Goal: Task Accomplishment & Management: Manage account settings

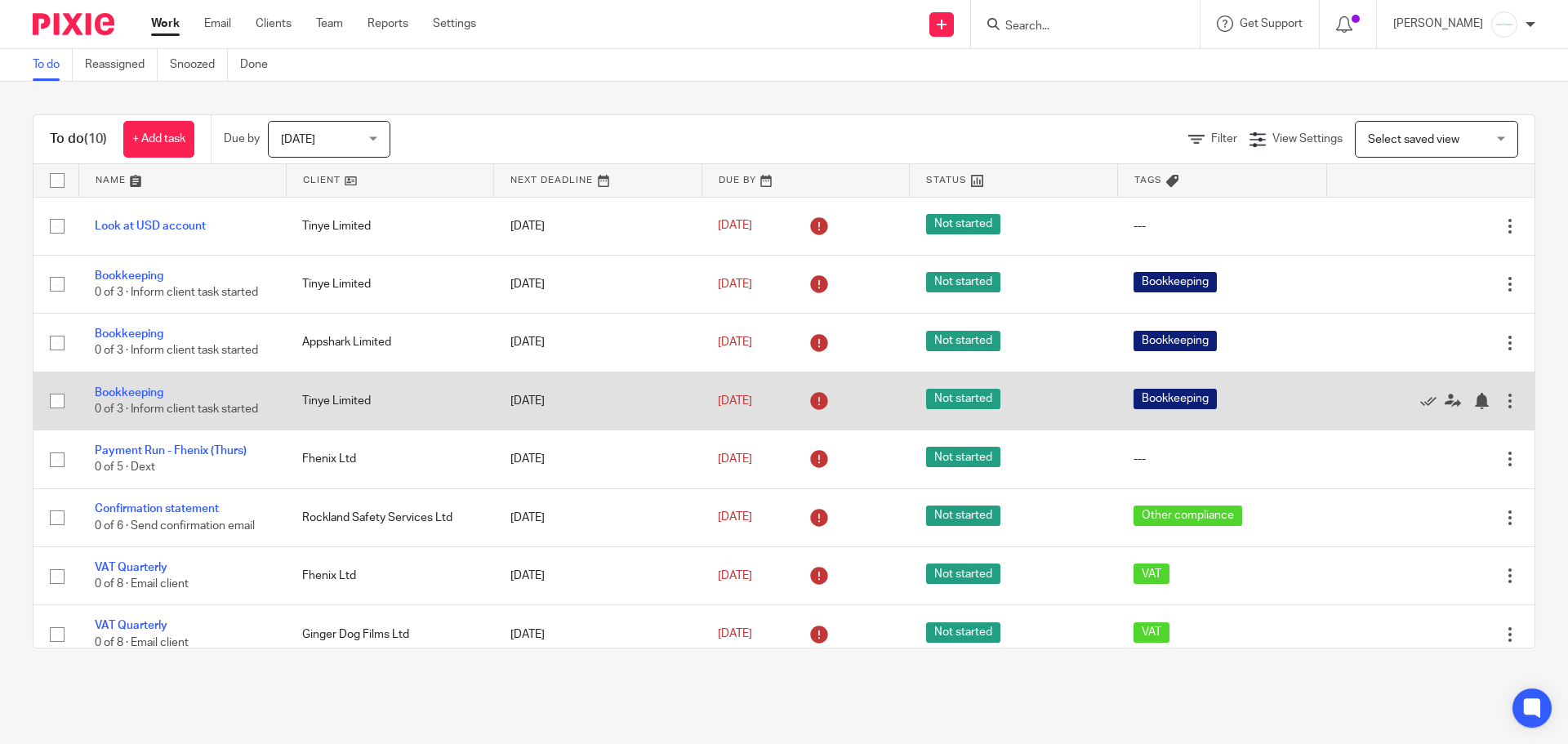
scroll to position [132, 0]
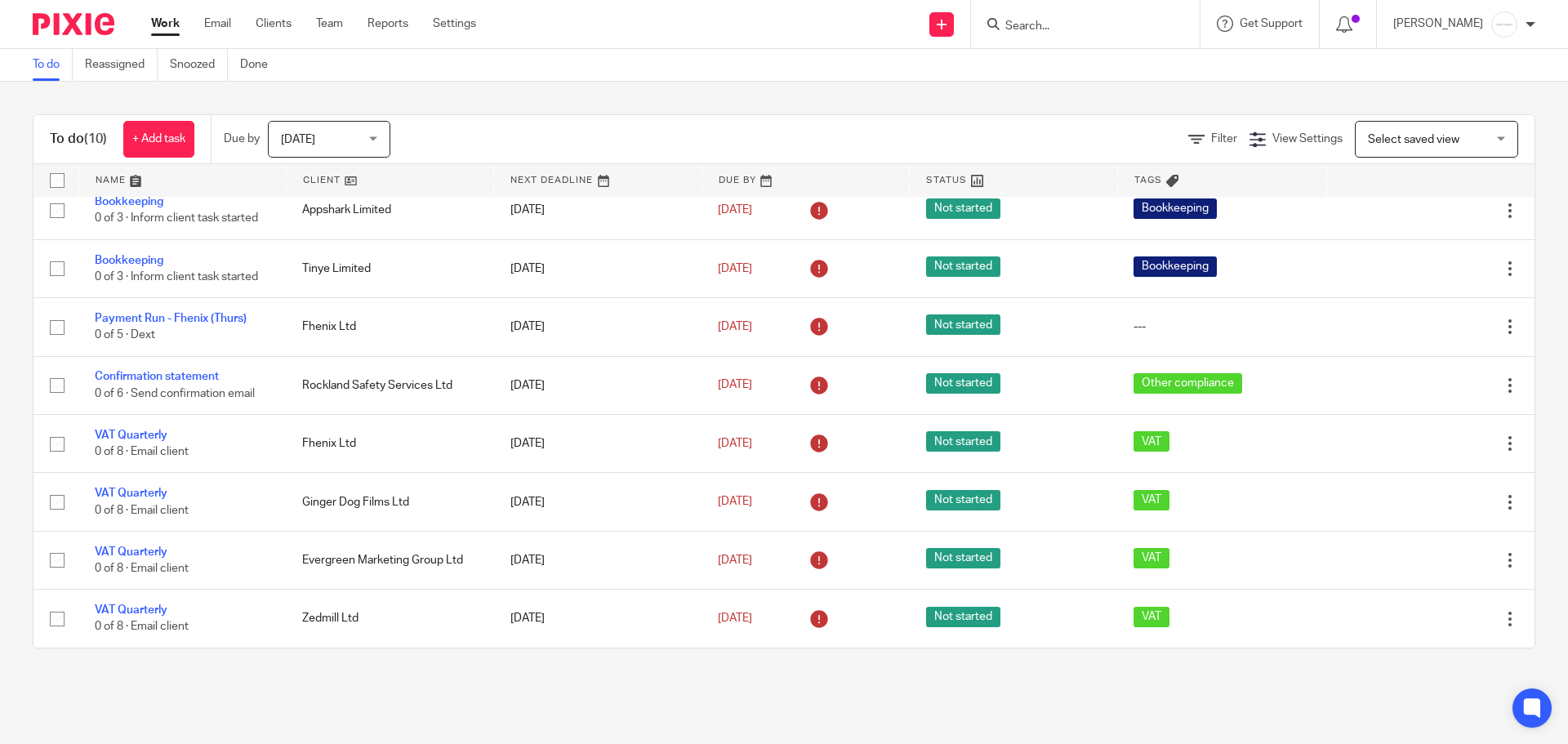
click at [1049, 14] on form at bounding box center [1090, 24] width 174 height 21
click at [1047, 21] on input "Search" at bounding box center [1077, 27] width 147 height 15
type input "ahd"
click button "submit" at bounding box center [0, 0] width 0 height 0
click at [1038, 57] on link at bounding box center [1102, 64] width 203 height 24
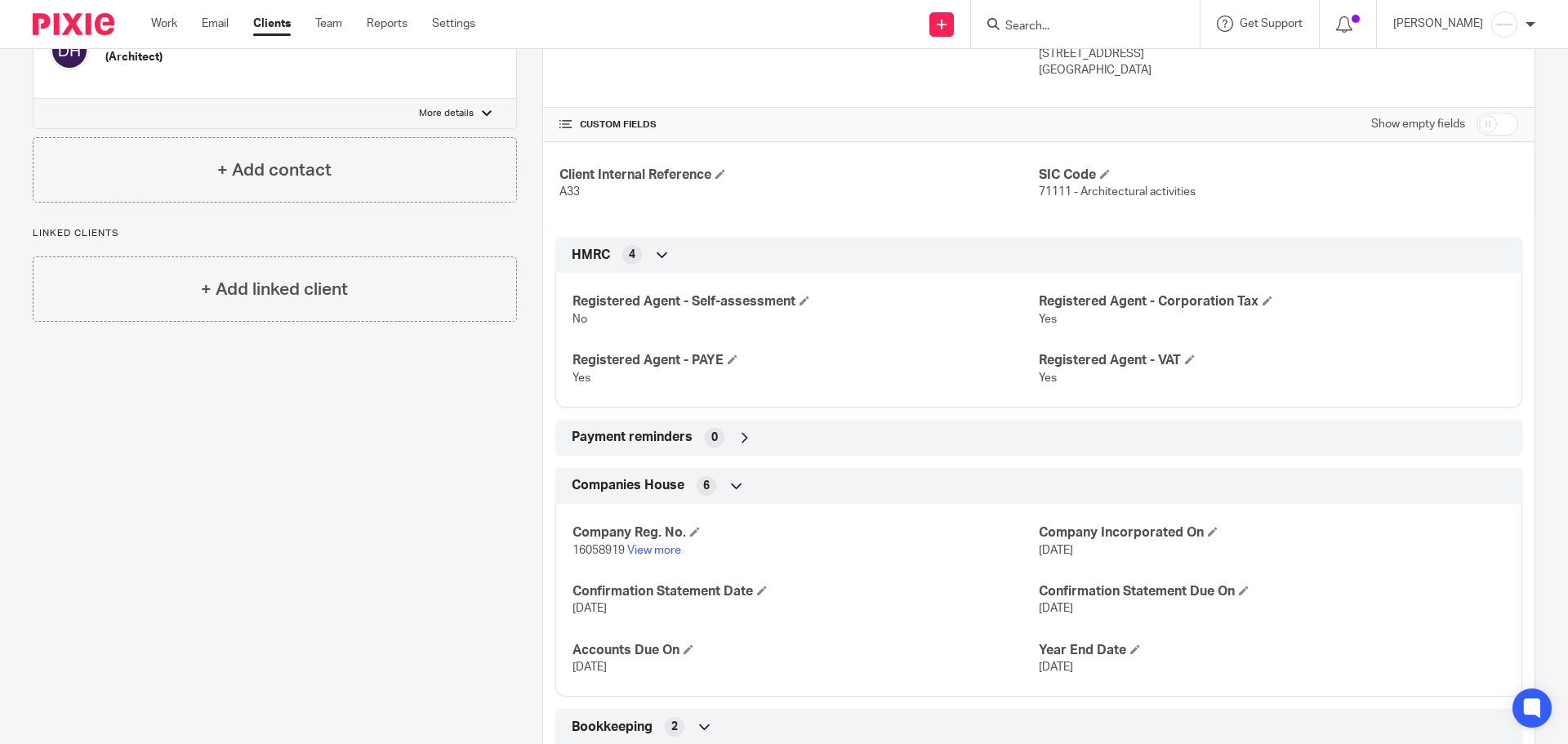
scroll to position [327, 0]
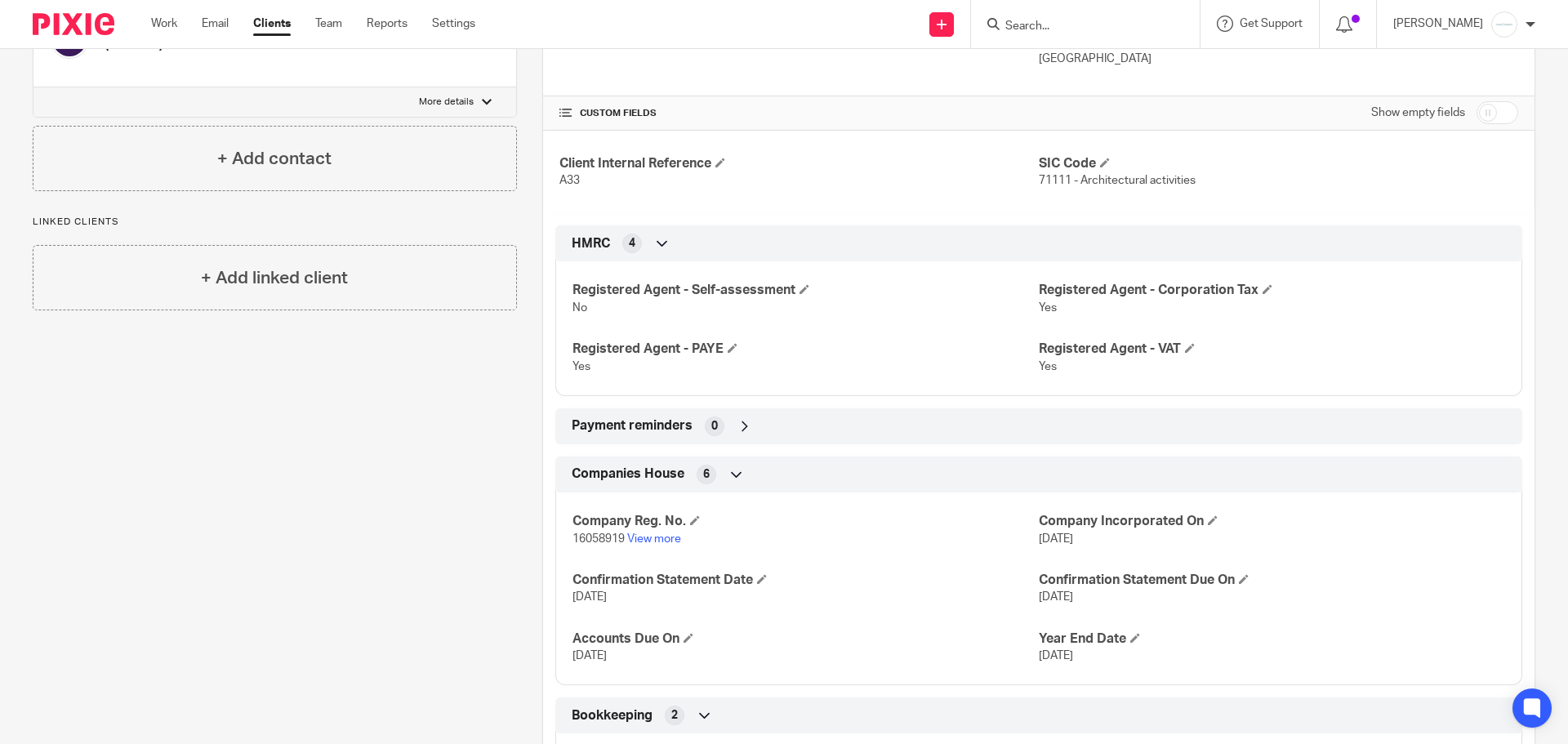
click at [1477, 111] on input "checkbox" at bounding box center [1497, 112] width 41 height 23
checkbox input "true"
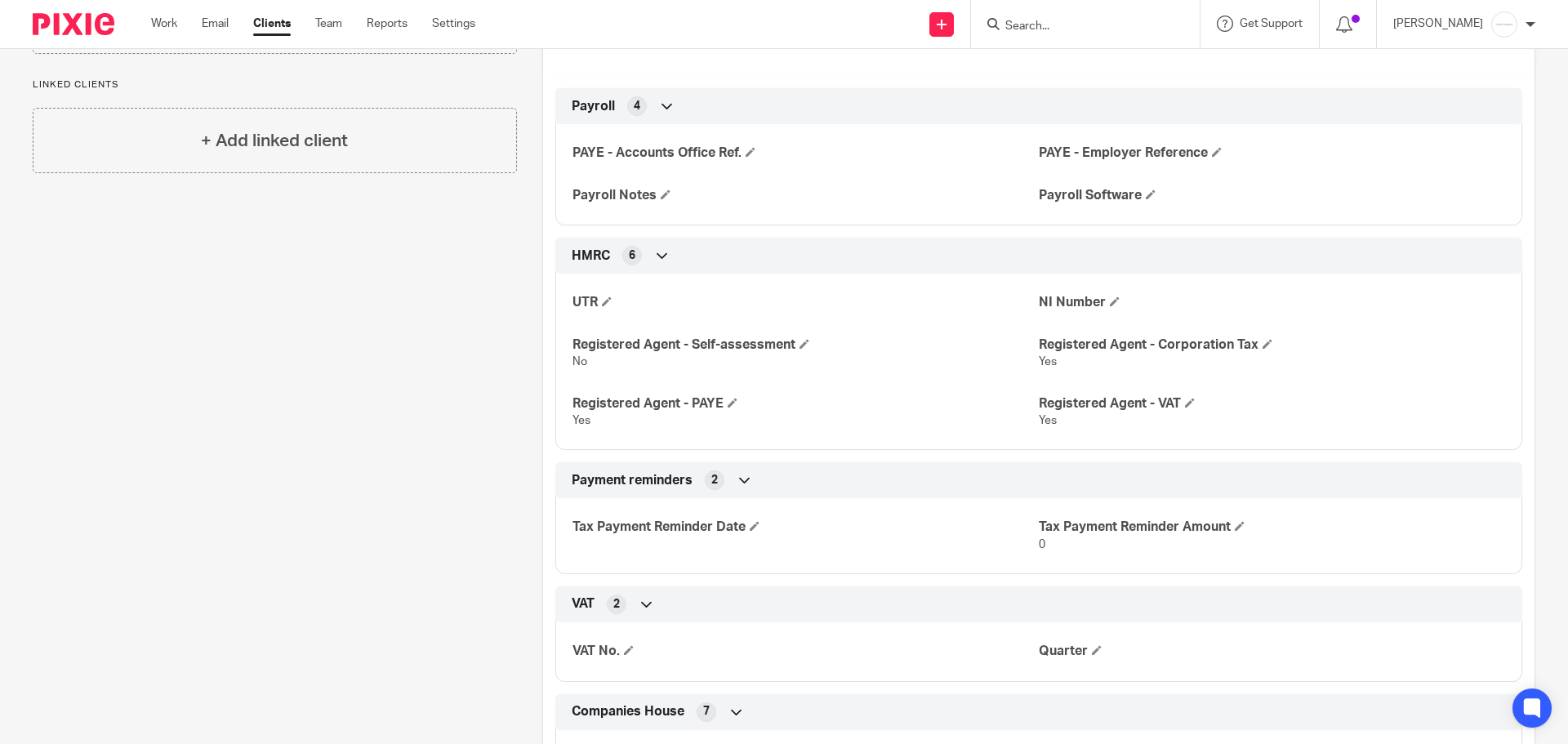
scroll to position [490, 0]
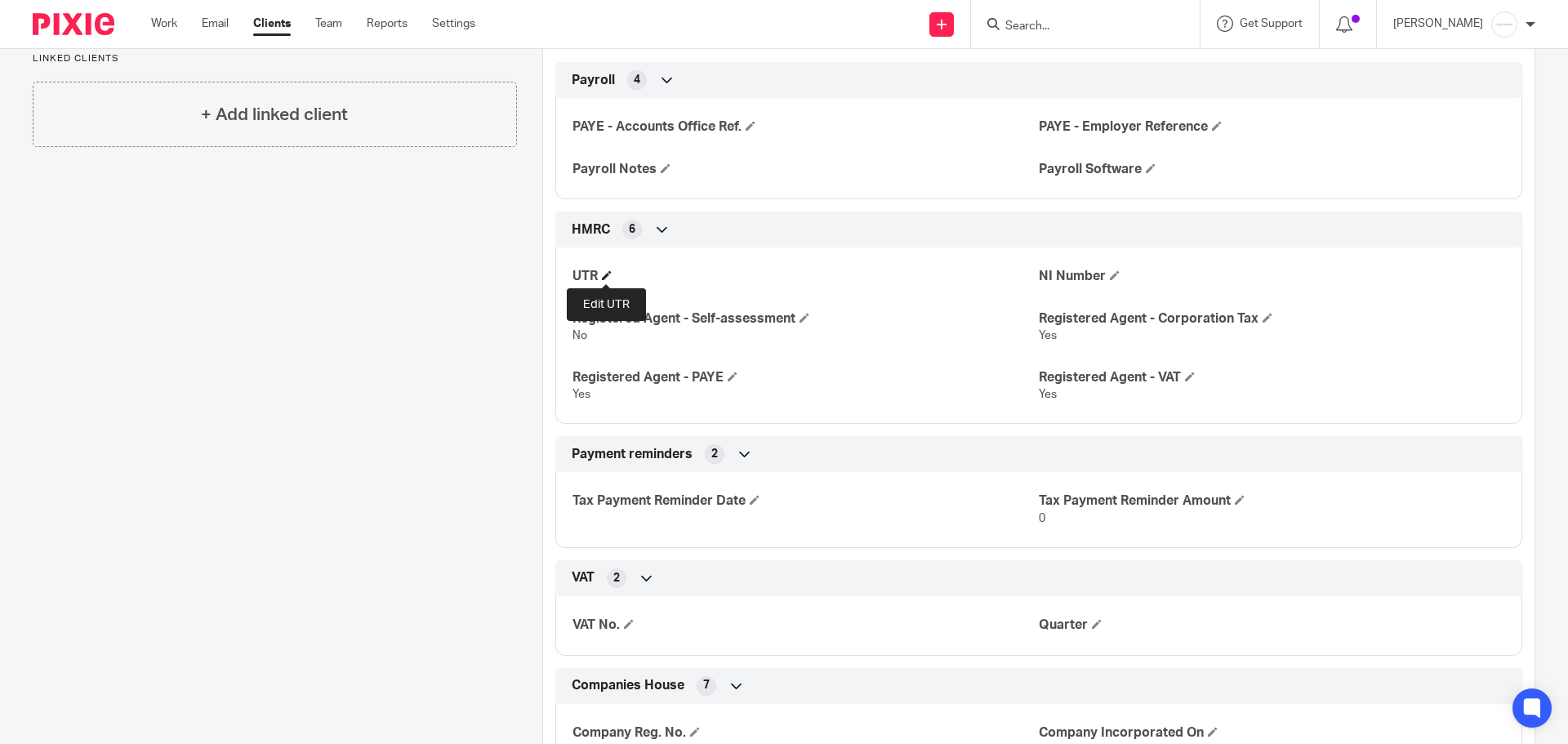
click at [602, 272] on span at bounding box center [607, 275] width 9 height 9
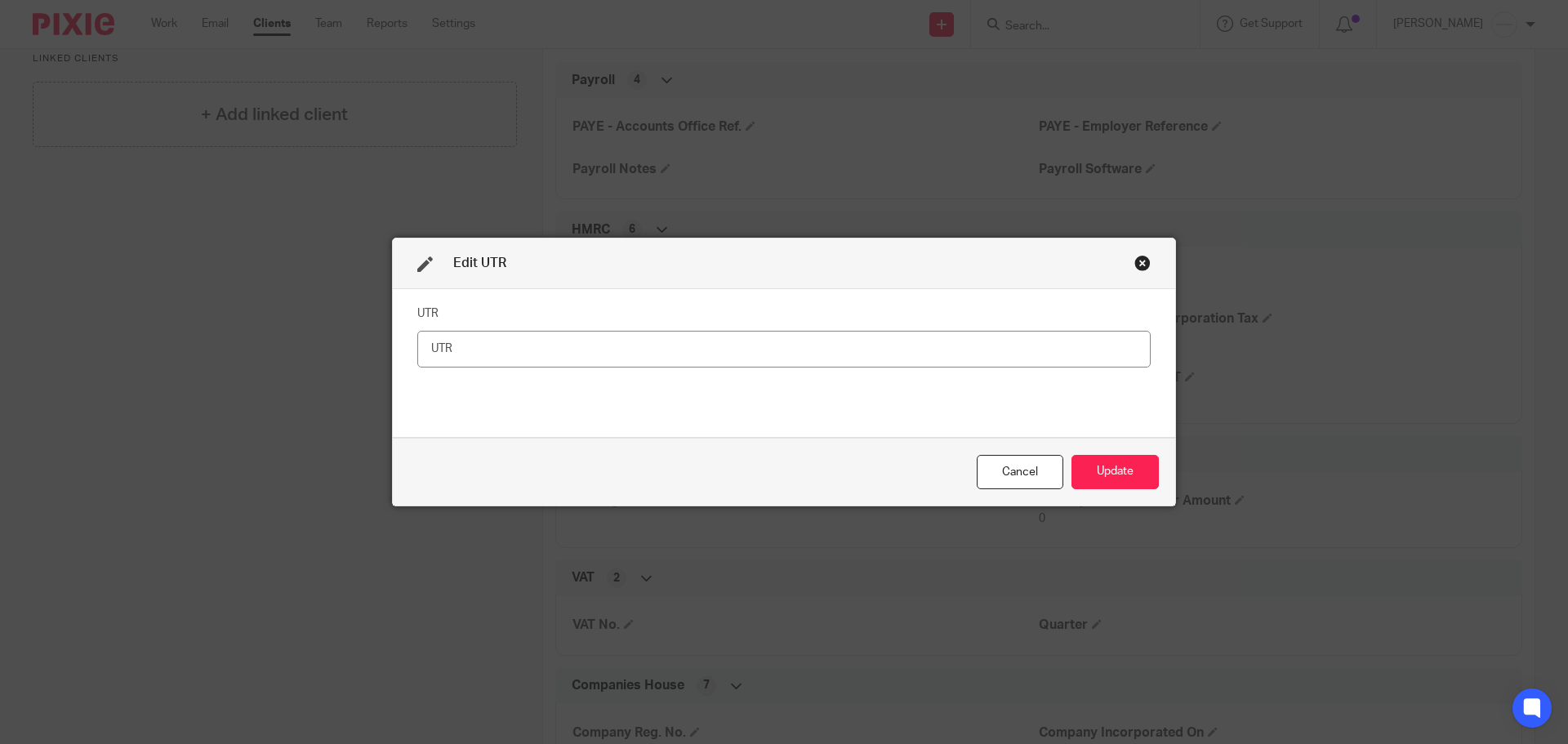
click at [629, 359] on input "text" at bounding box center [784, 348] width 733 height 37
type input "4"
click at [737, 366] on input "1364419251" at bounding box center [784, 348] width 733 height 37
type input "1364419251"
click at [1095, 484] on button "Update" at bounding box center [1115, 472] width 88 height 35
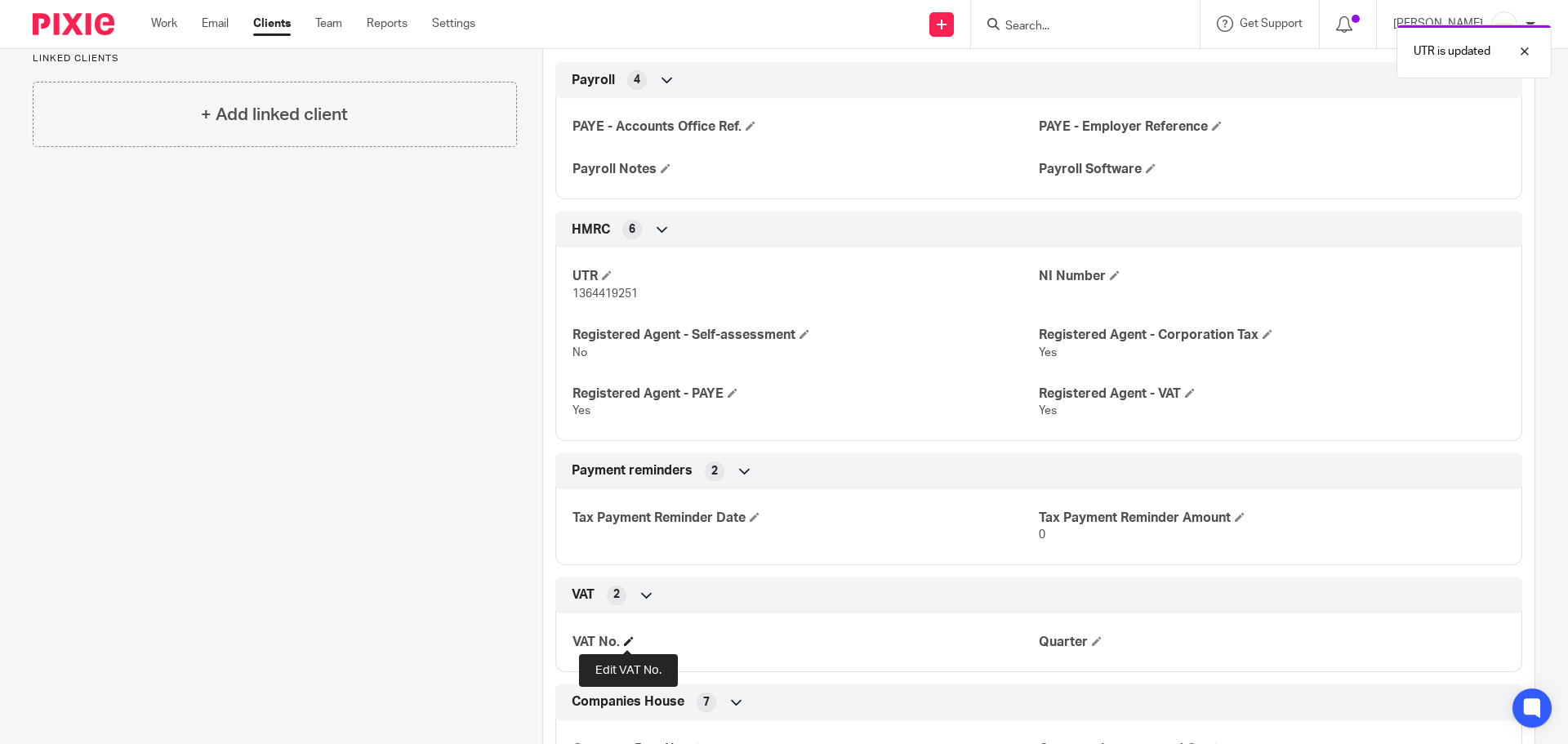
click at [626, 645] on span at bounding box center [629, 640] width 9 height 9
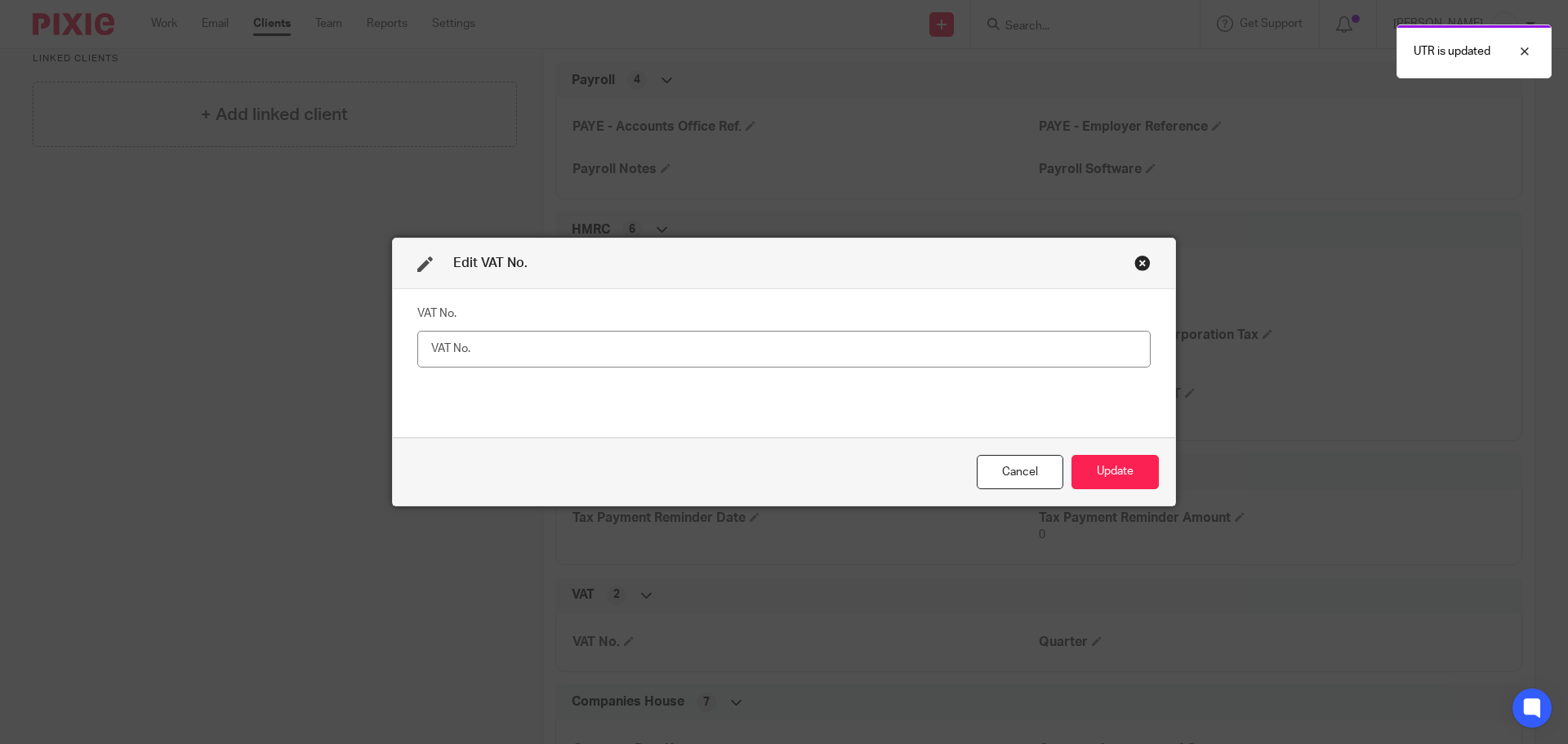
click at [716, 362] on input "text" at bounding box center [784, 348] width 733 height 37
click at [726, 341] on input "text" at bounding box center [784, 348] width 733 height 37
type input "497 5444 38"
click at [1178, 471] on div "Edit VAT No. VAT No. 497 5444 38 Cancel Update" at bounding box center [784, 372] width 1568 height 744
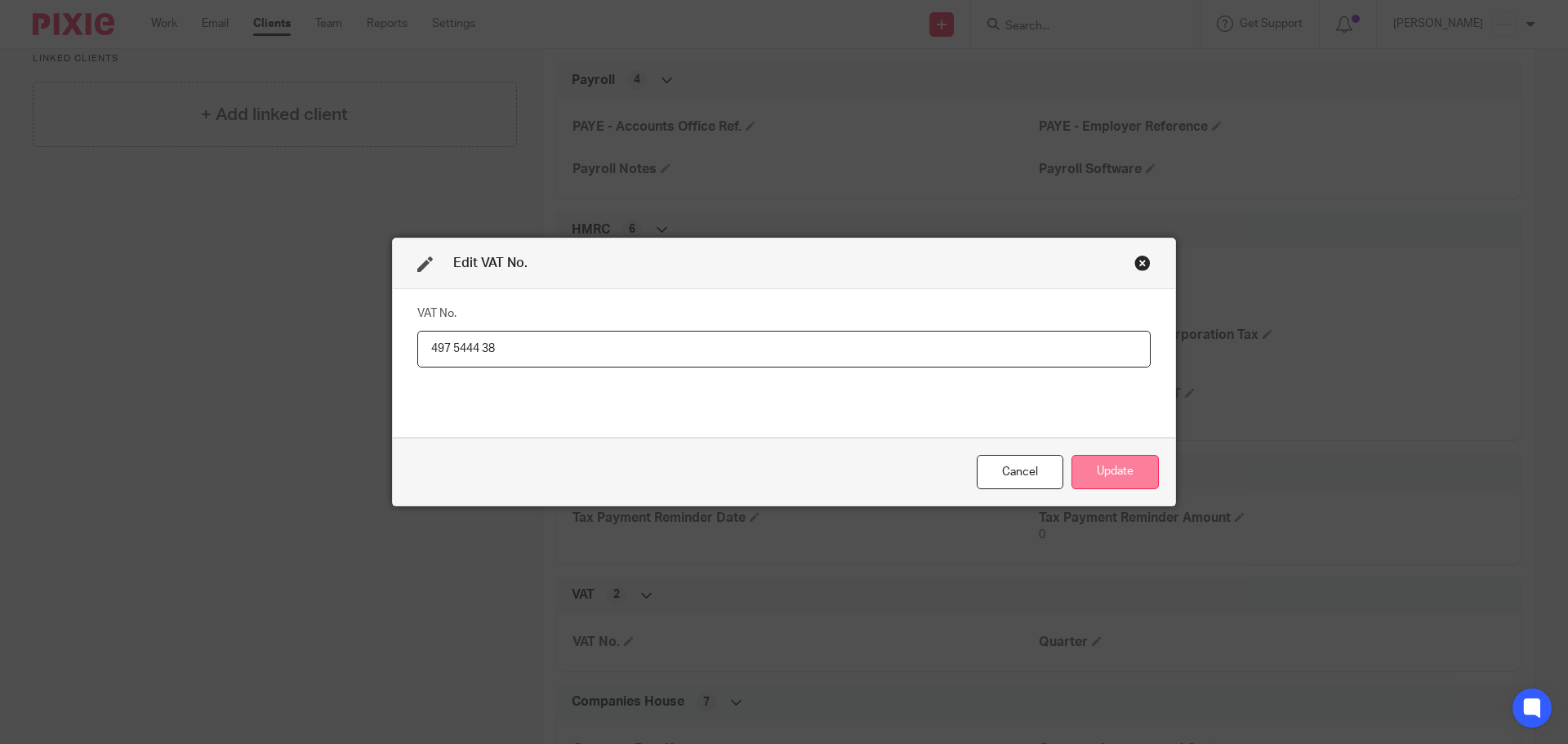
click at [1101, 475] on button "Update" at bounding box center [1115, 472] width 88 height 35
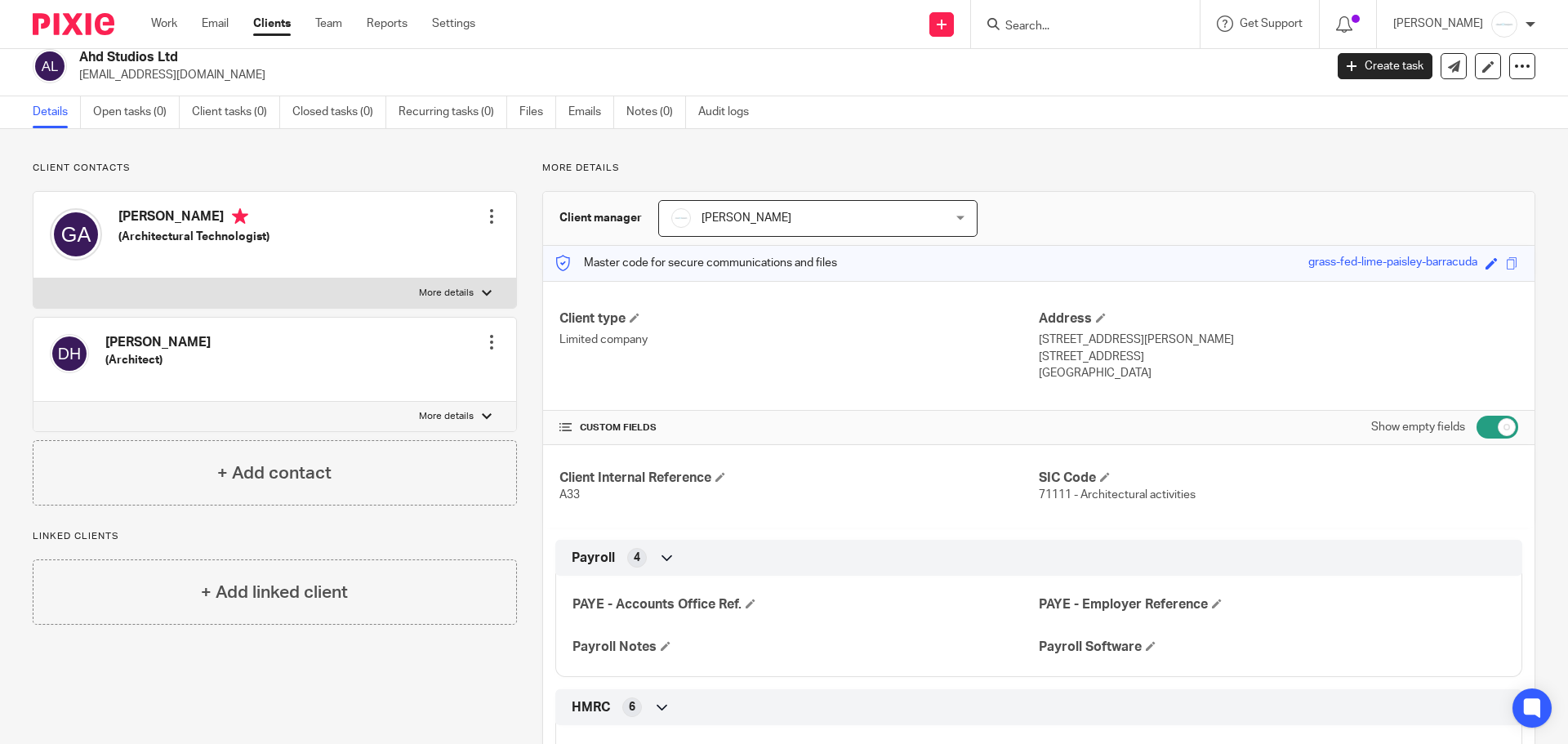
scroll to position [0, 0]
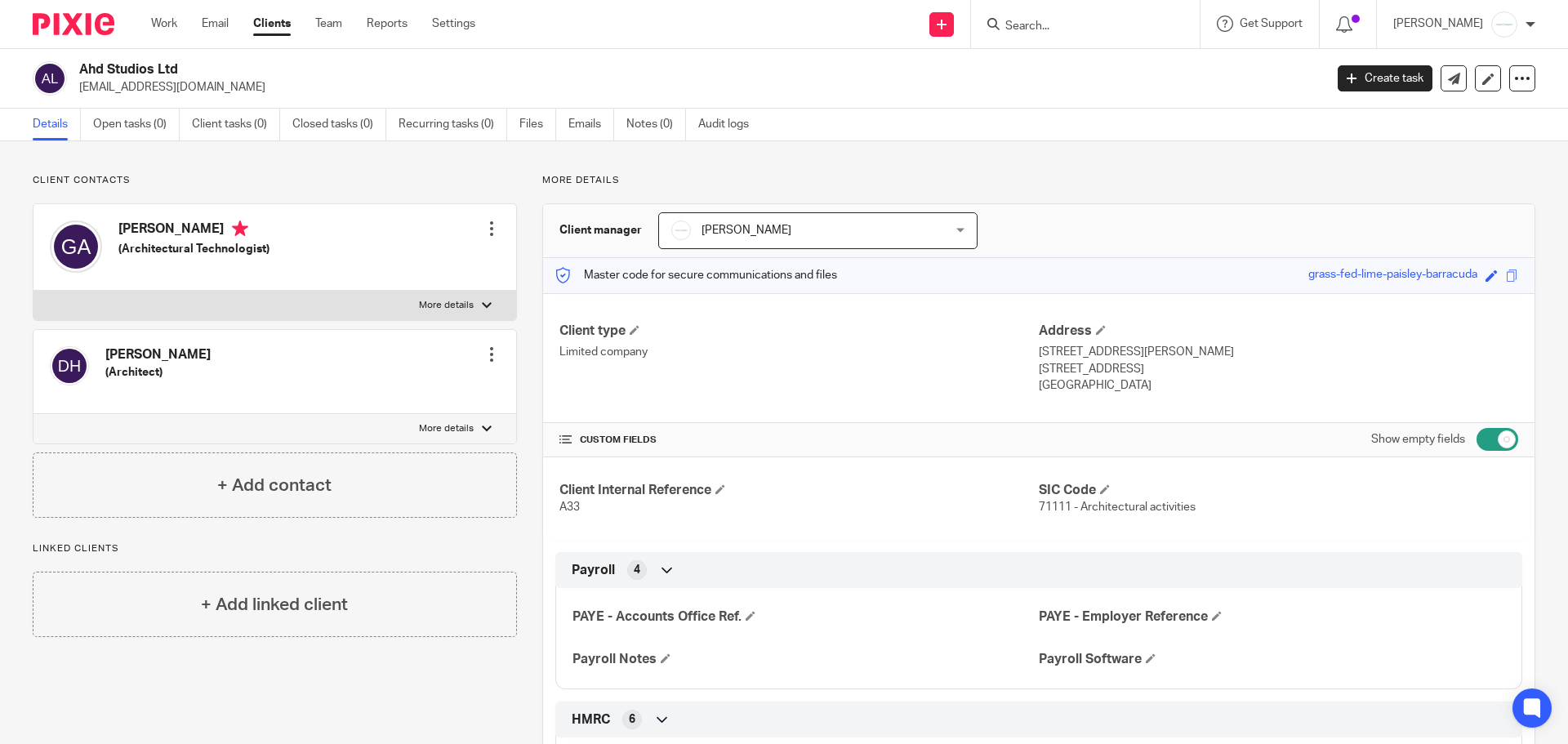
click at [488, 226] on div at bounding box center [491, 228] width 16 height 16
click at [418, 263] on link "Edit contact" at bounding box center [415, 265] width 156 height 24
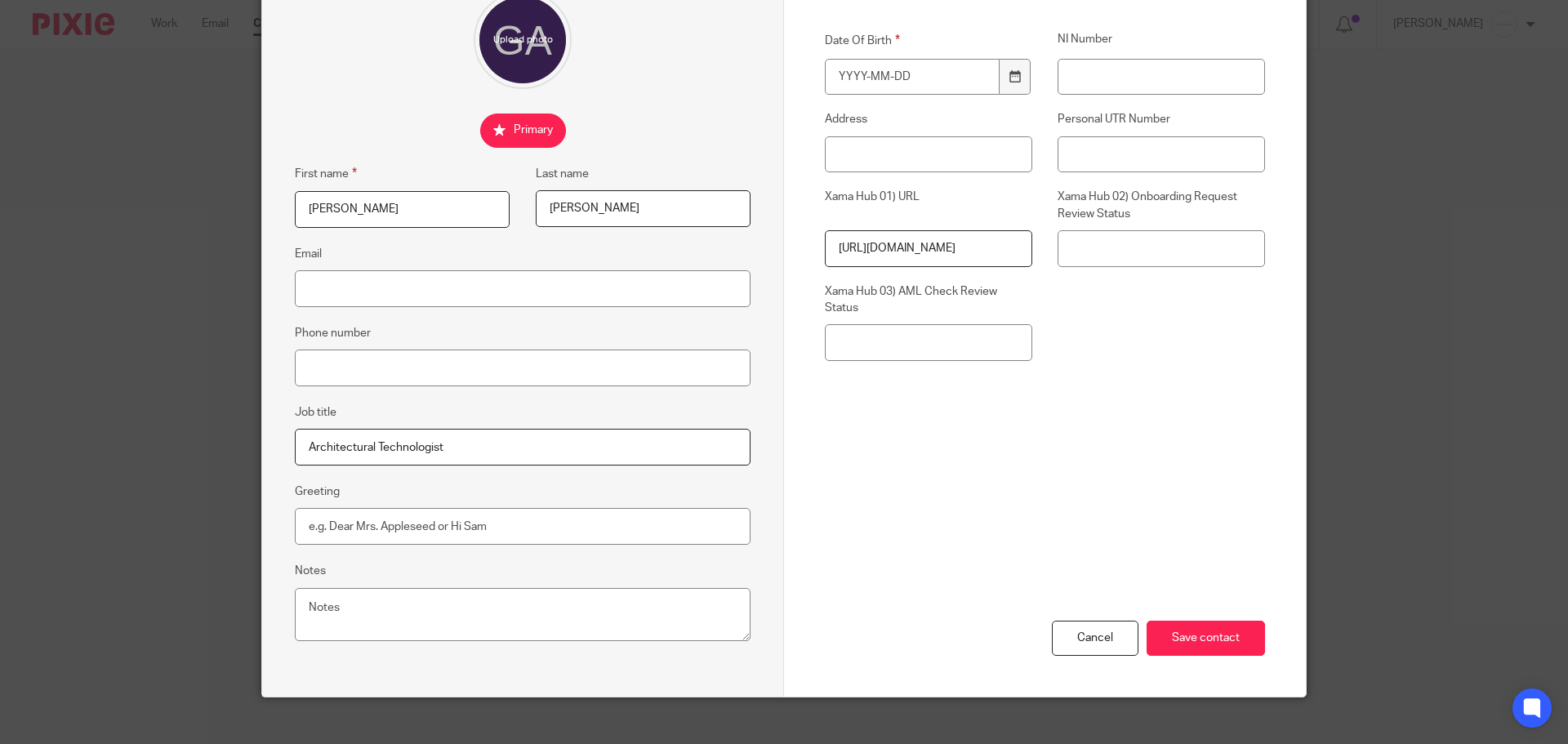
scroll to position [163, 0]
click at [451, 283] on input "Email" at bounding box center [523, 287] width 456 height 37
paste input "[EMAIL_ADDRESS][DOMAIN_NAME]"
type input "[EMAIL_ADDRESS][DOMAIN_NAME]"
click at [337, 366] on input "Phone number" at bounding box center [523, 366] width 456 height 37
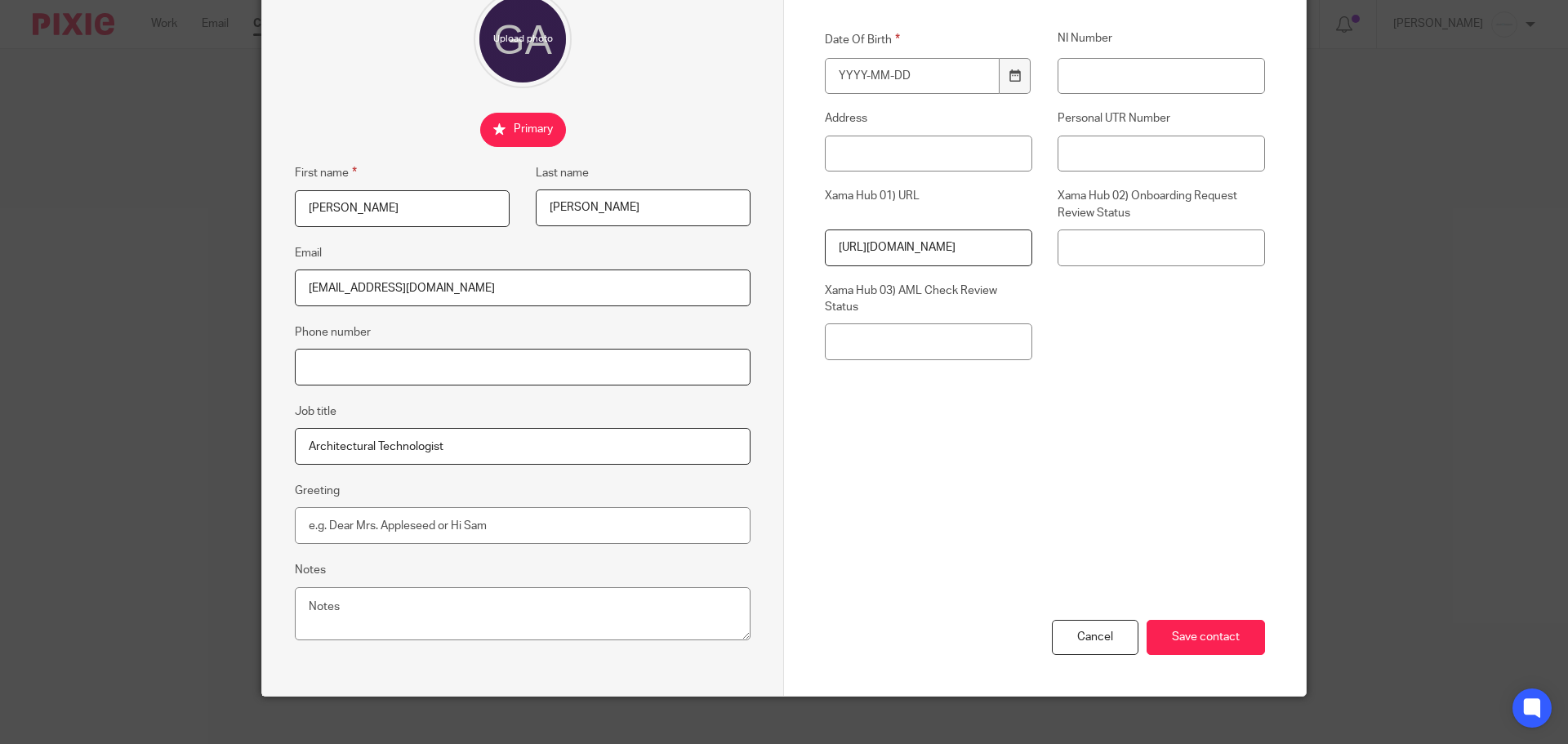
paste input "07545451171"
type input "07545451171"
click at [1189, 645] on input "Save contact" at bounding box center [1206, 637] width 119 height 35
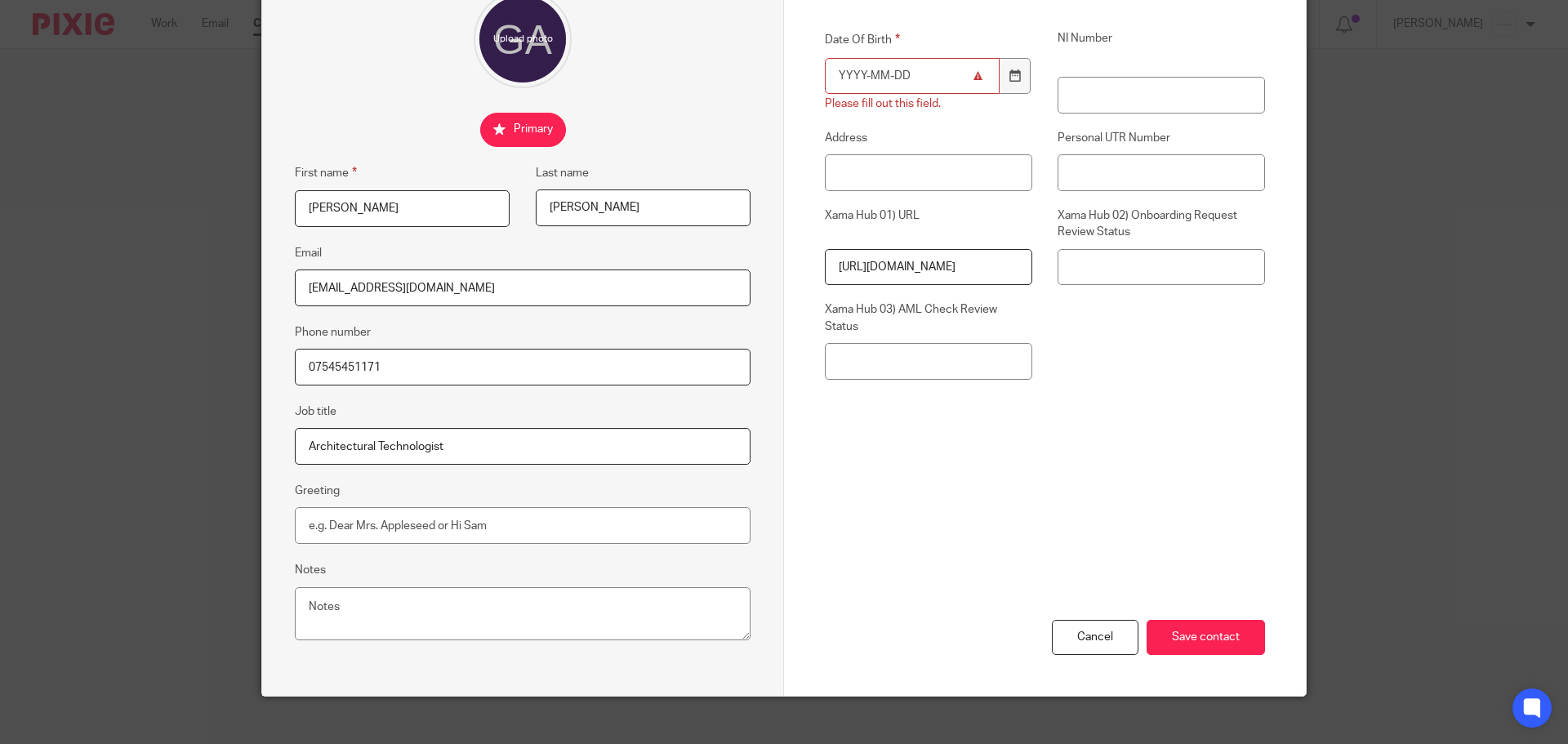
click at [840, 87] on input "Date Of Birth" at bounding box center [913, 76] width 175 height 37
type input "1"
type input "1990-06-01"
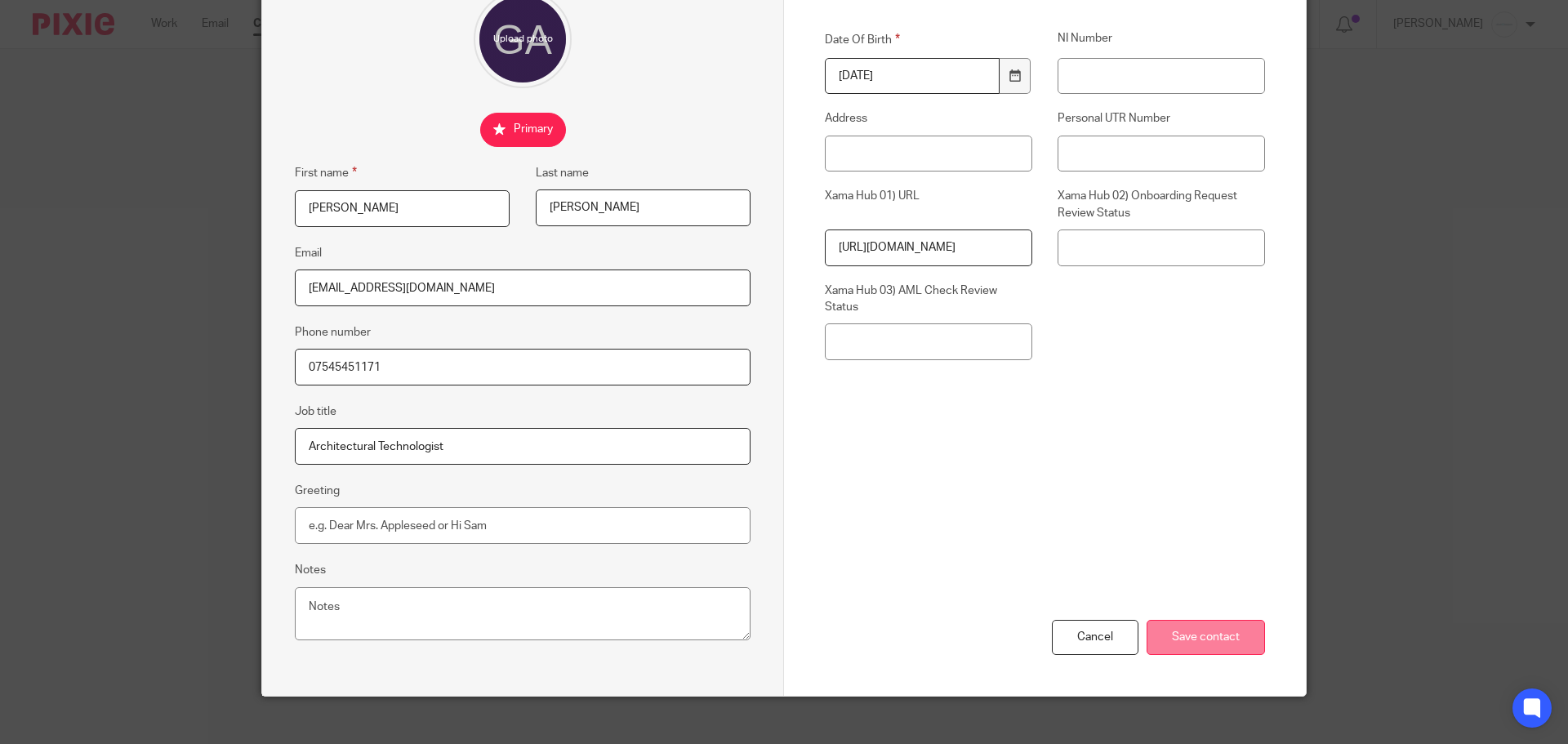
click at [1175, 635] on input "Save contact" at bounding box center [1206, 637] width 119 height 35
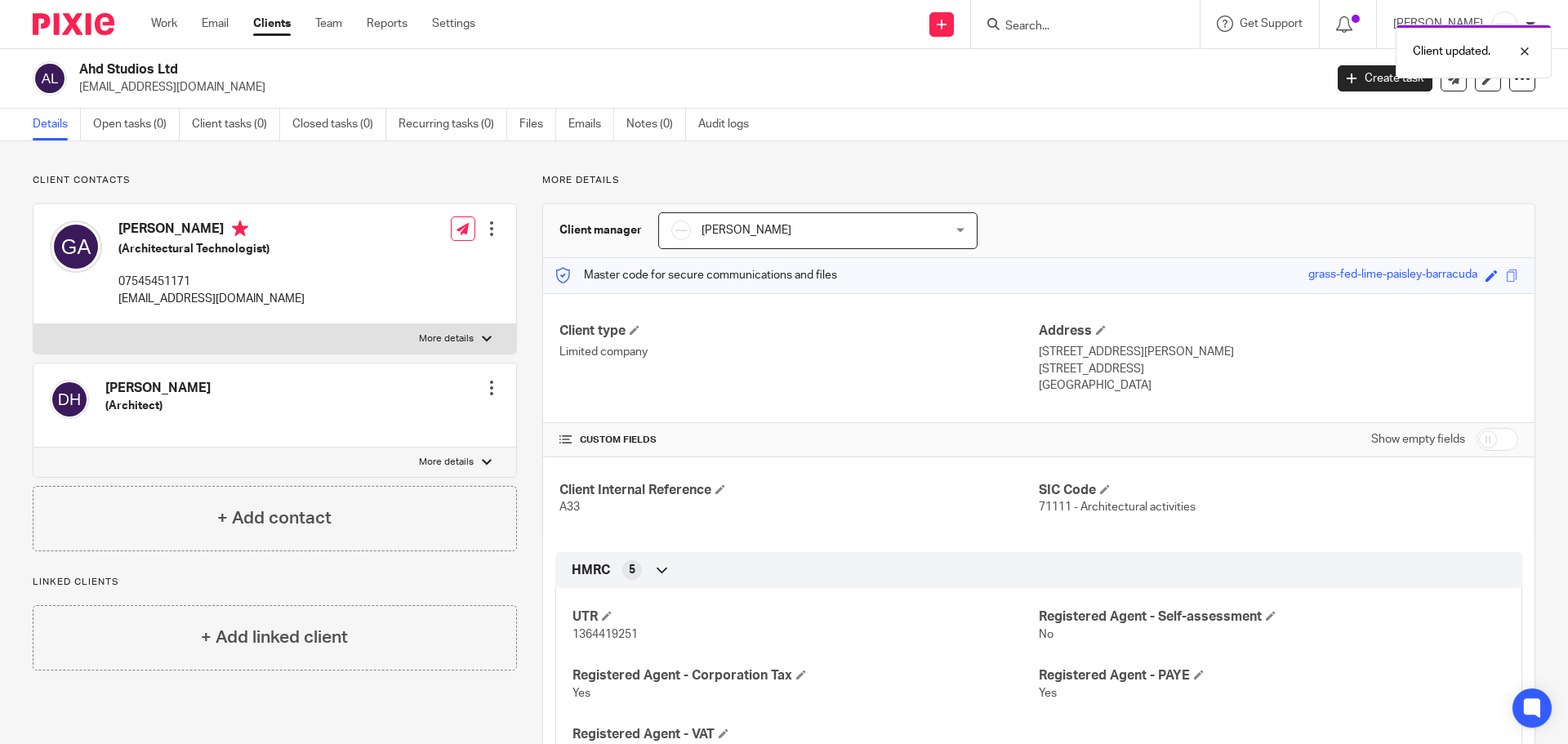
click at [486, 392] on div at bounding box center [491, 387] width 16 height 16
click at [419, 422] on link "Edit contact" at bounding box center [415, 424] width 156 height 24
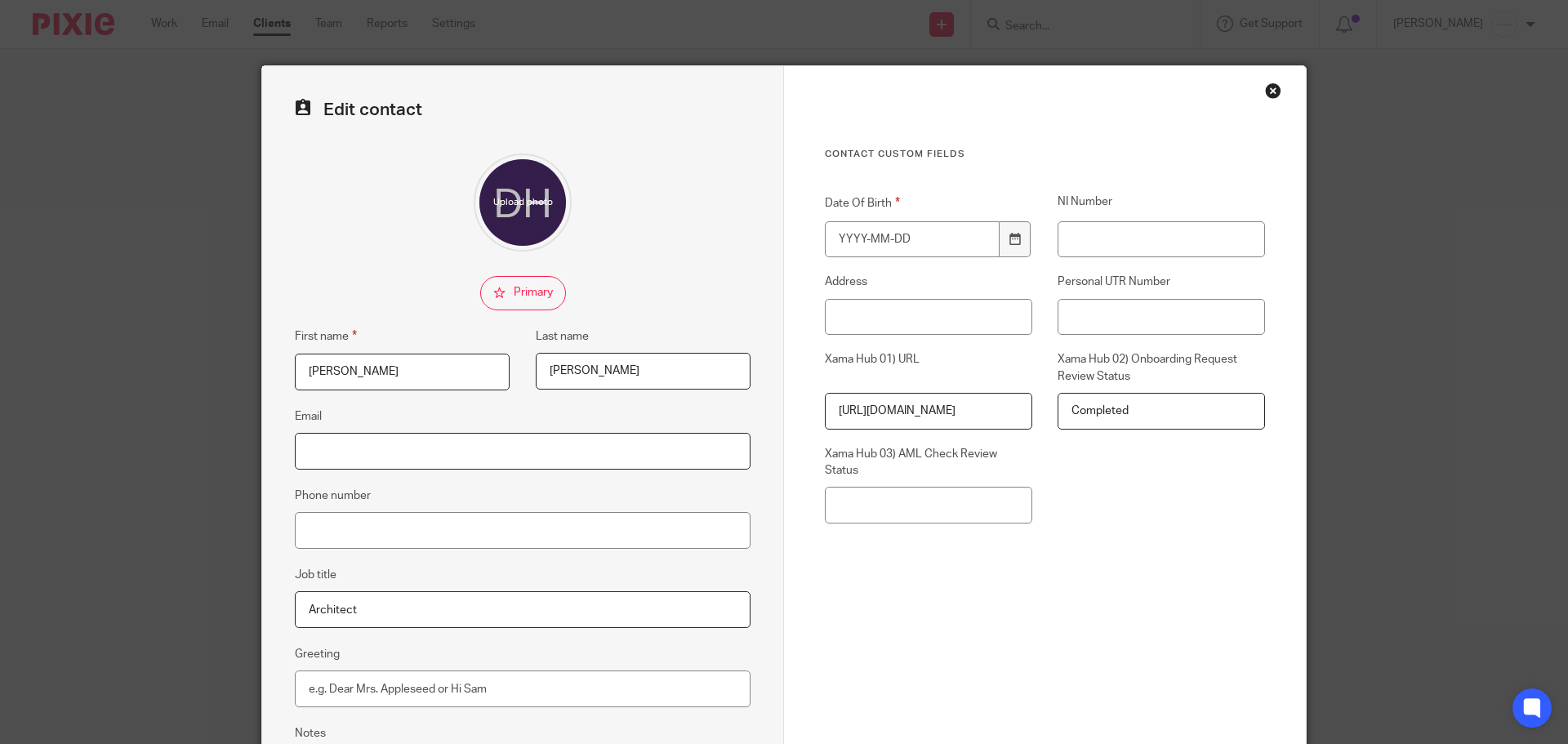
click at [458, 448] on input "Email" at bounding box center [523, 450] width 456 height 37
paste input "[EMAIL_ADDRESS][DOMAIN_NAME]"
drag, startPoint x: 303, startPoint y: 455, endPoint x: 235, endPoint y: 453, distance: 68.0
click at [235, 453] on div "Edit contact First name [PERSON_NAME] Last name [PERSON_NAME] Email [EMAIL_ADDR…" at bounding box center [784, 372] width 1568 height 744
type input "[EMAIL_ADDRESS][DOMAIN_NAME]"
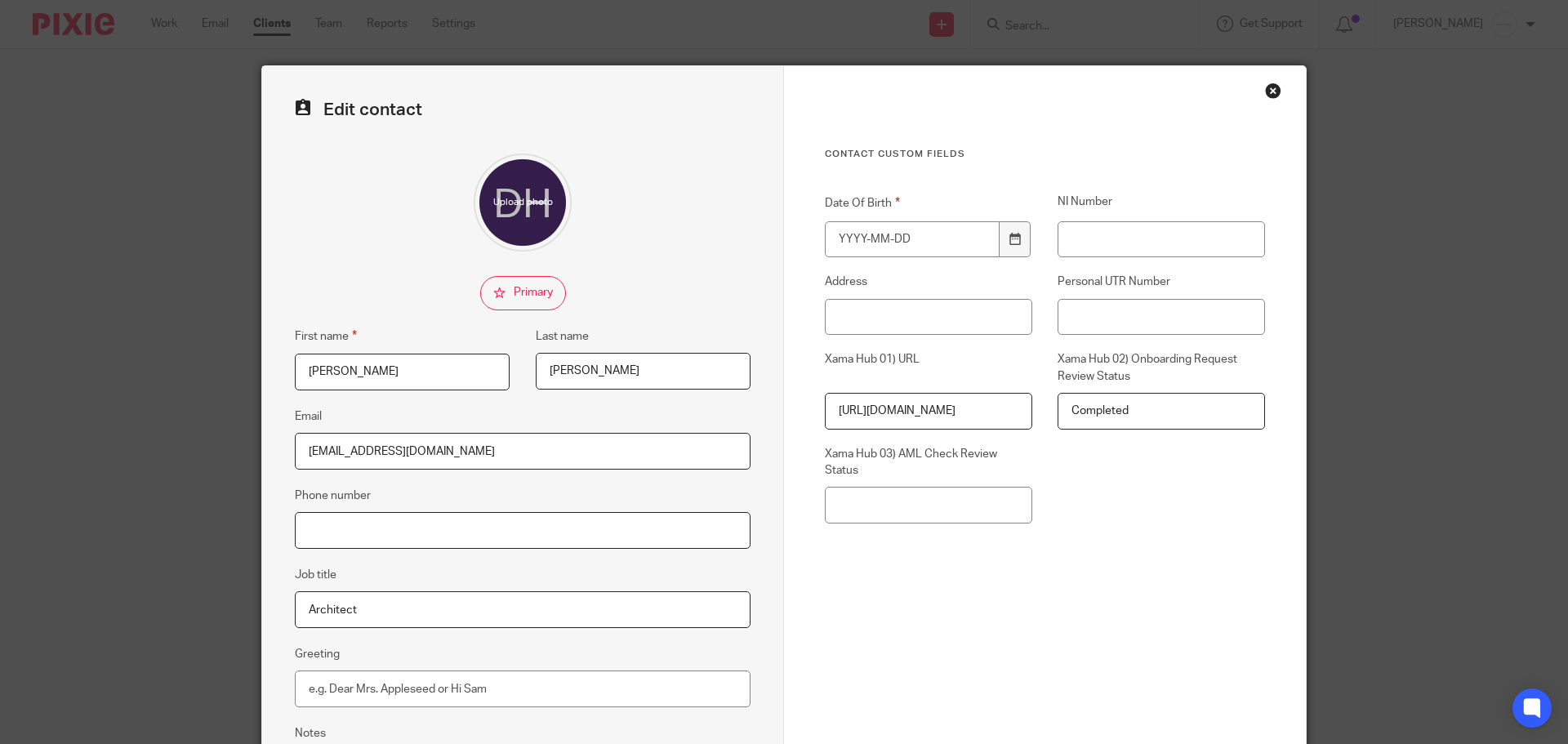
click at [349, 525] on input "Phone number" at bounding box center [523, 530] width 456 height 37
paste input "07818530247"
type input "07818530247"
click at [867, 247] on input "Date Of Birth" at bounding box center [913, 239] width 175 height 37
type input "[DATE]"
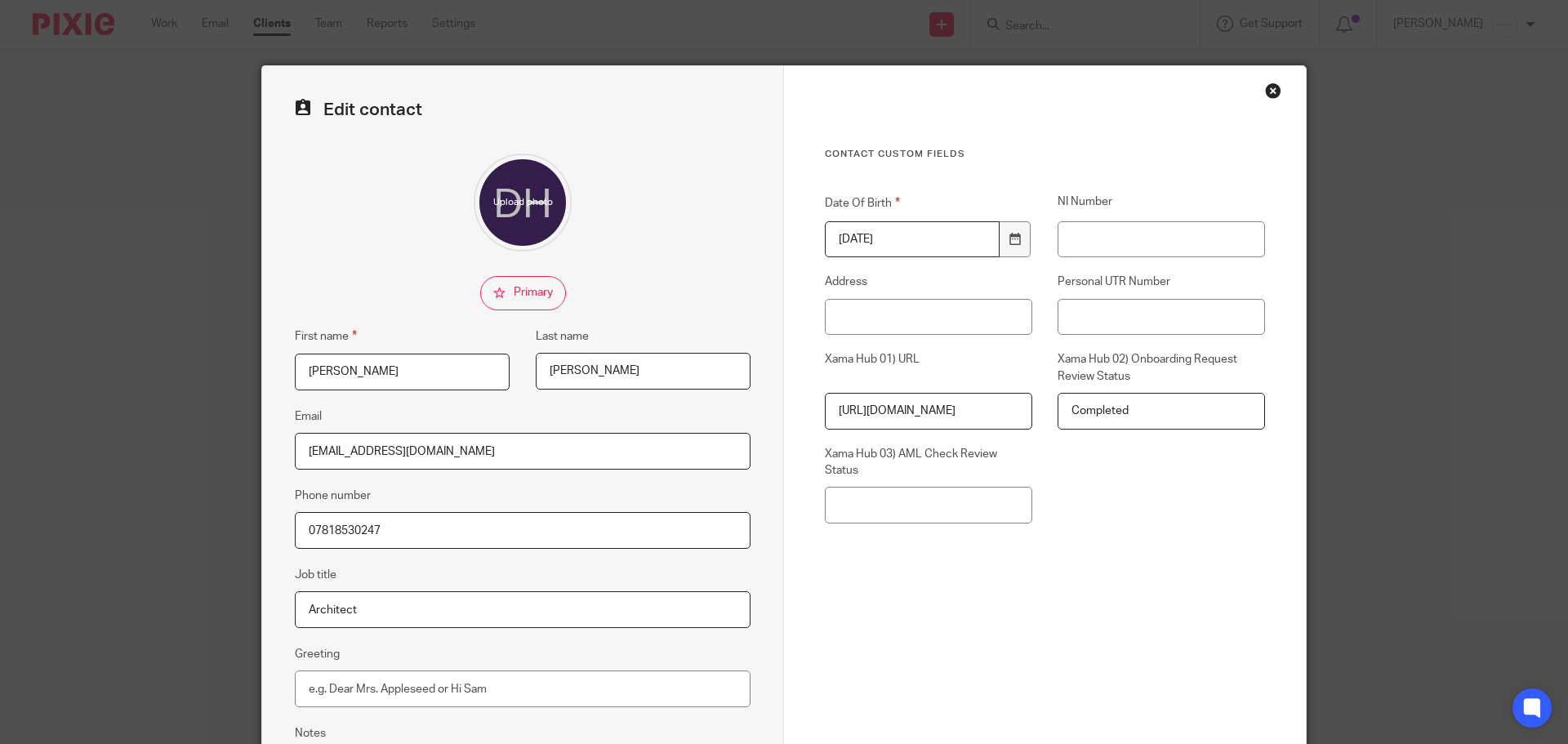
click at [1073, 163] on div "Contact Custom fields Date Of Birth [DEMOGRAPHIC_DATA] NI Number Address Person…" at bounding box center [1045, 404] width 440 height 513
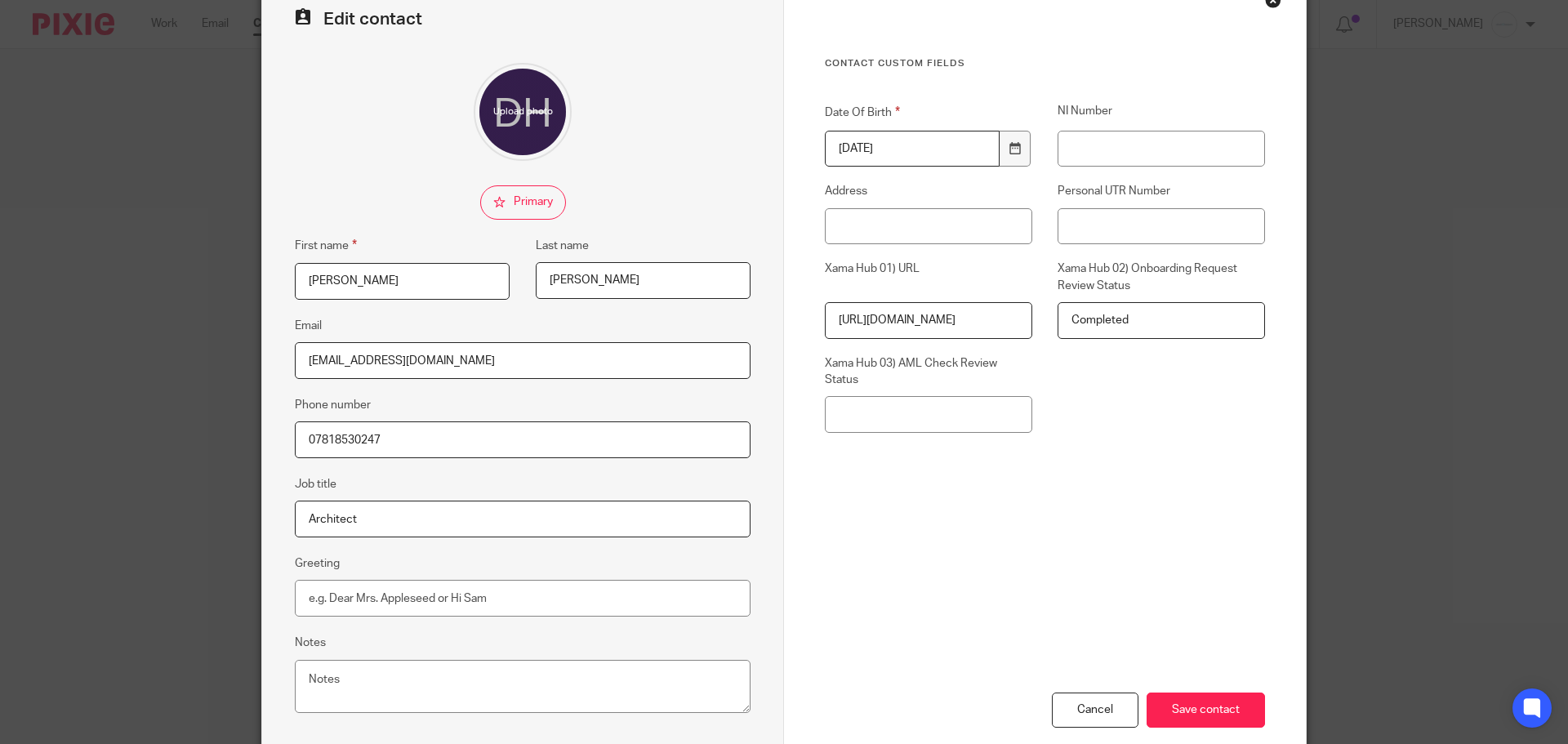
scroll to position [181, 0]
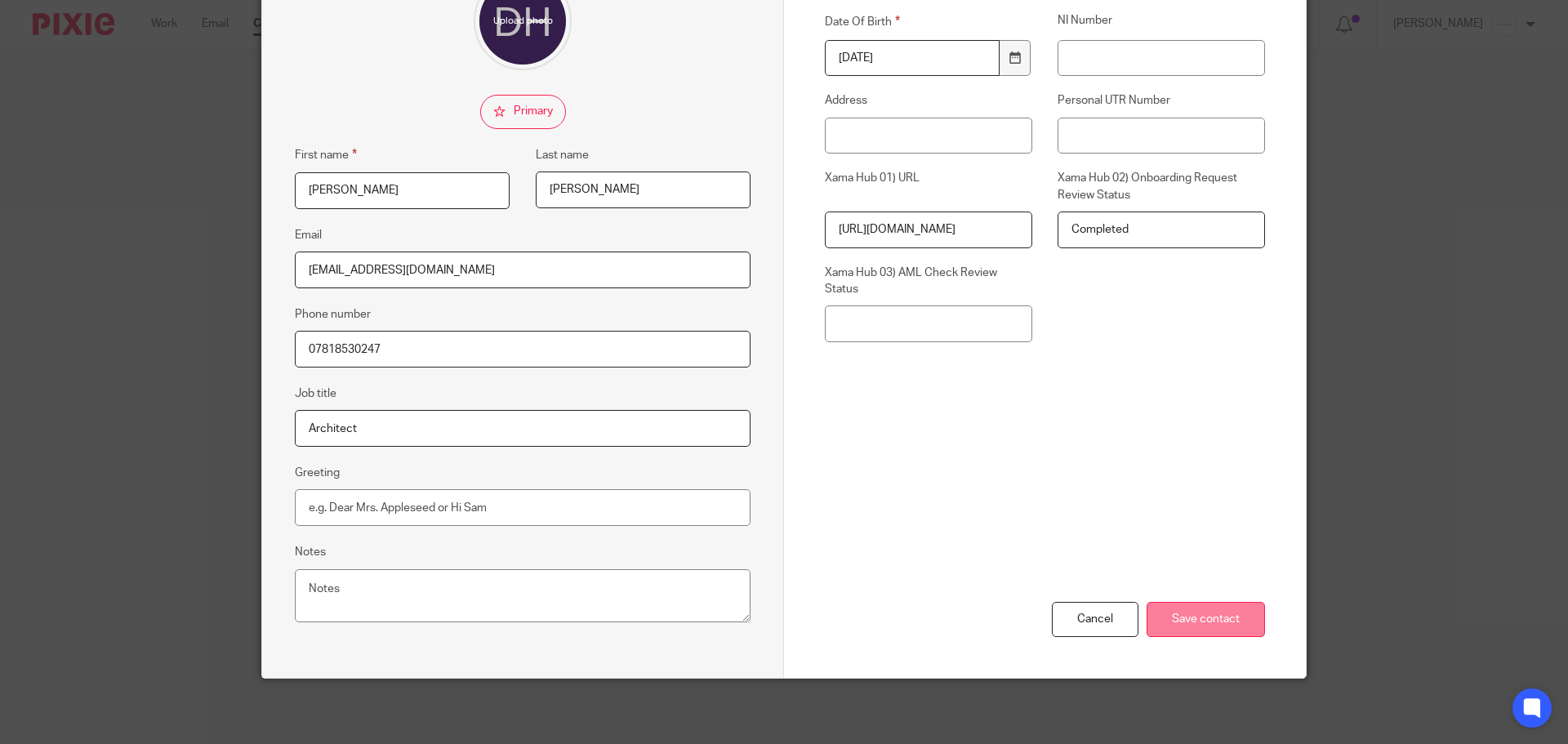
click at [1179, 608] on input "Save contact" at bounding box center [1206, 619] width 119 height 35
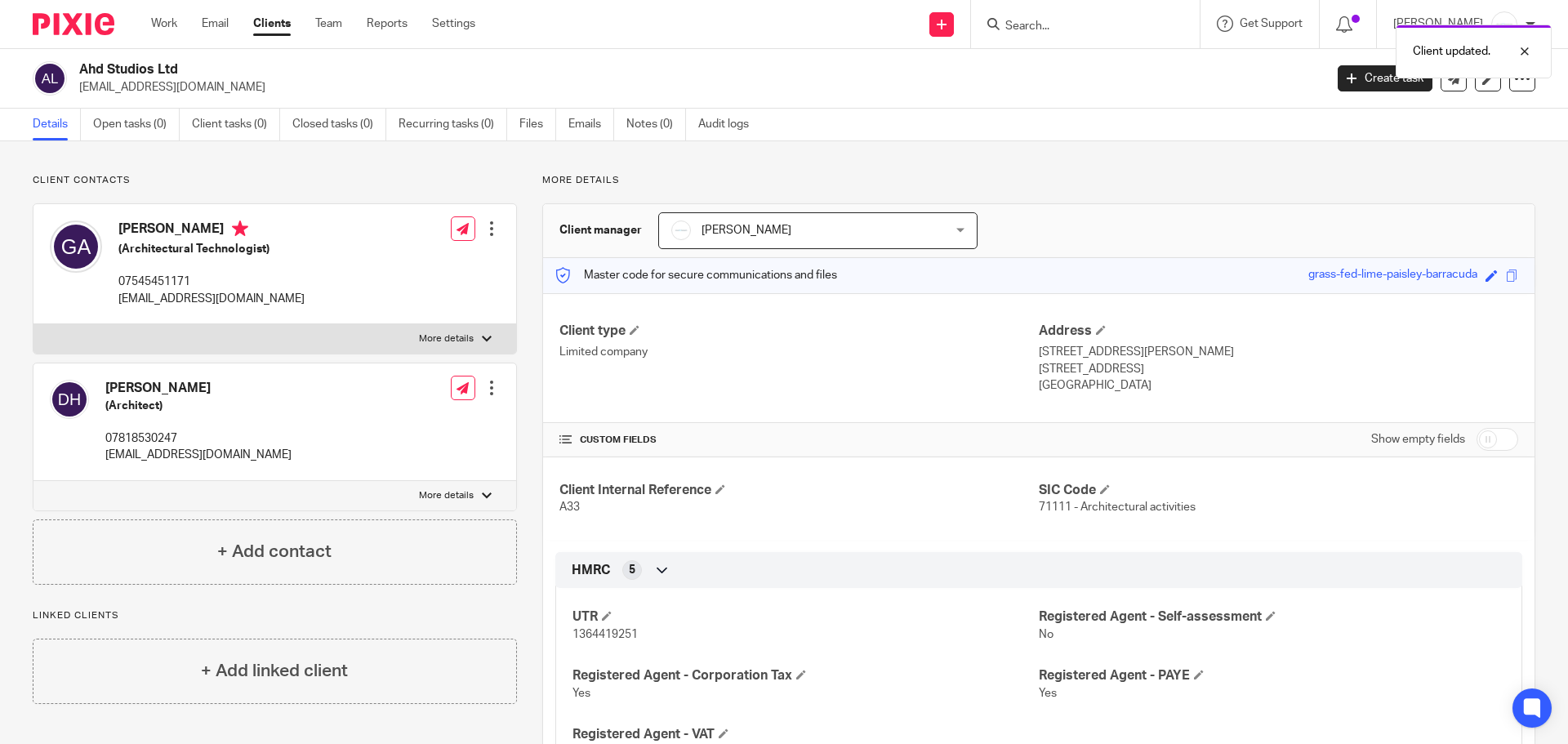
click at [86, 30] on img at bounding box center [74, 24] width 82 height 22
